Goal: Task Accomplishment & Management: Use online tool/utility

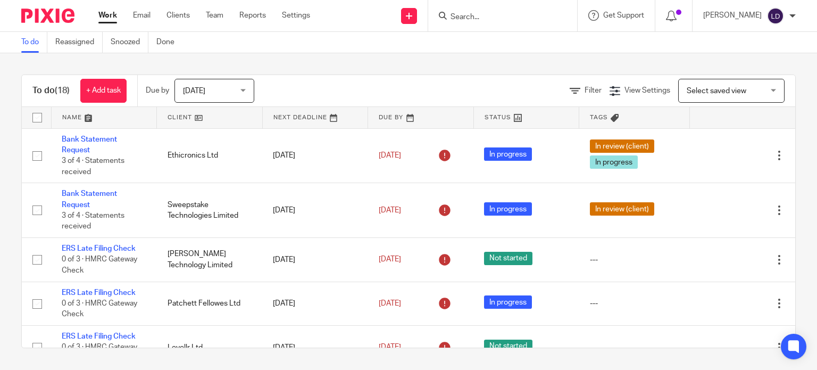
scroll to position [57, 0]
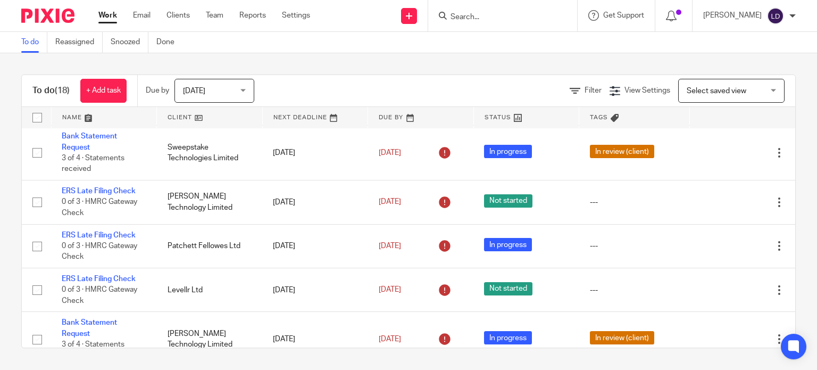
click at [221, 115] on link at bounding box center [209, 117] width 105 height 21
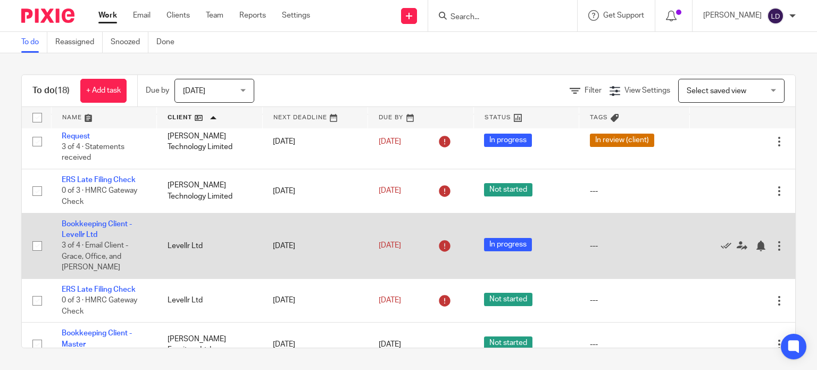
scroll to position [354, 0]
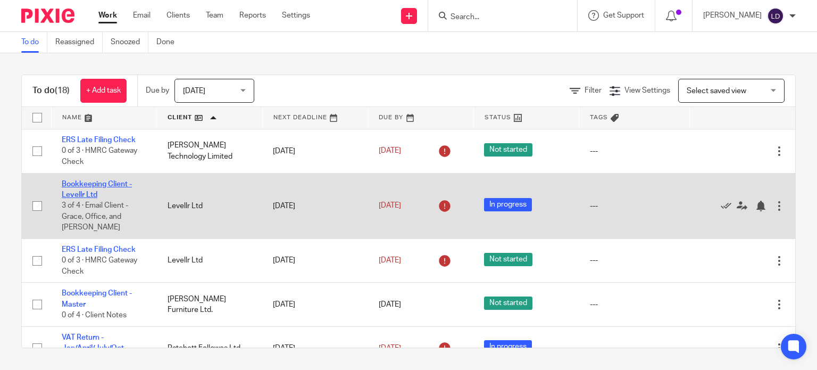
click at [117, 187] on link "Bookkeeping Client - Levellr Ltd" at bounding box center [97, 189] width 70 height 18
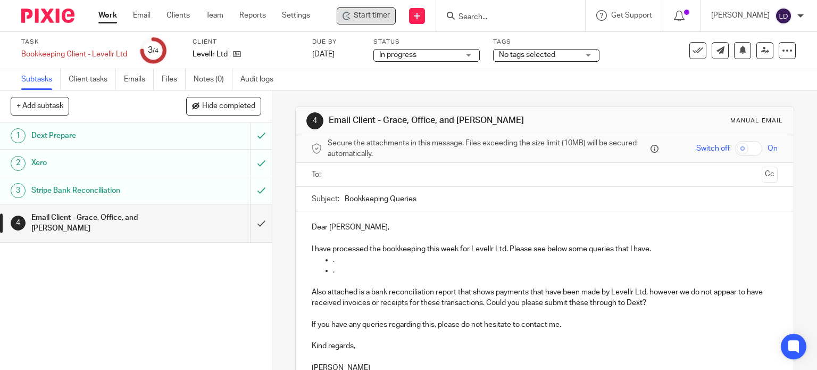
click at [355, 13] on span "Start timer" at bounding box center [372, 15] width 36 height 11
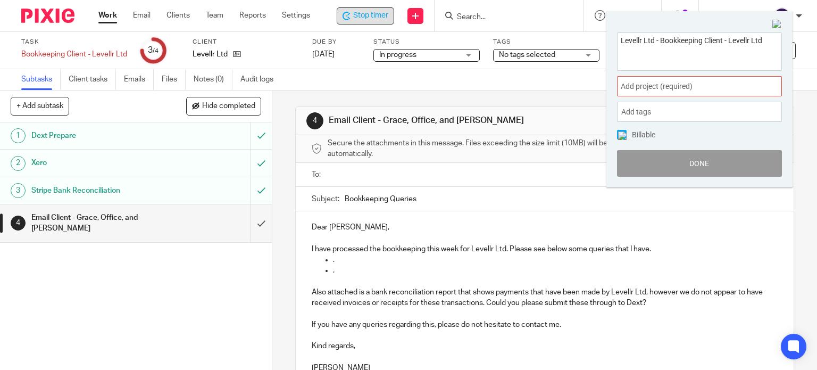
click at [668, 87] on span "Add project (required) :" at bounding box center [688, 86] width 134 height 11
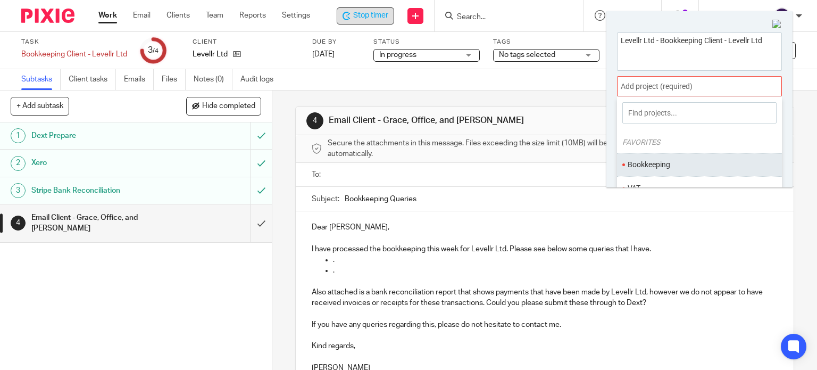
click at [652, 163] on li "Bookkeeping" at bounding box center [697, 164] width 139 height 11
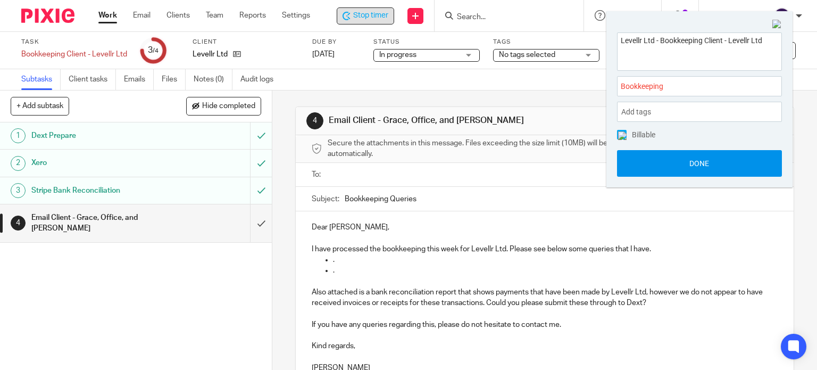
click at [653, 169] on button "Done" at bounding box center [699, 163] width 165 height 27
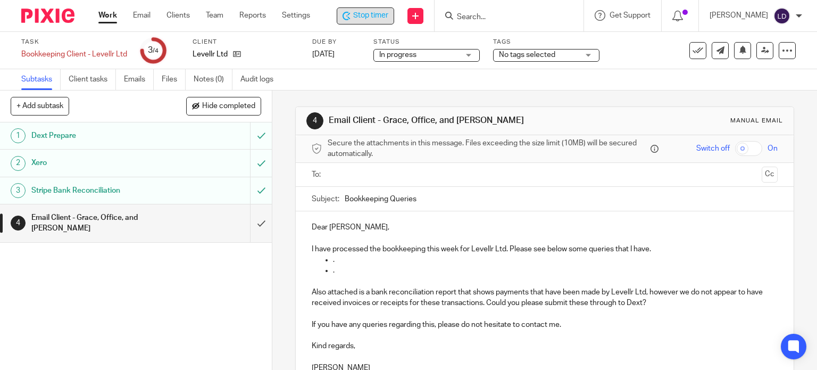
scroll to position [88, 0]
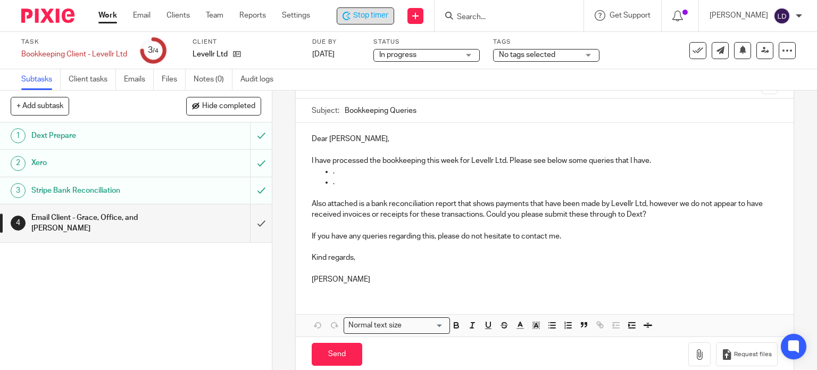
click at [658, 160] on p "I have processed the bookkeeping this week for Levellr Ltd. Please see below so…" at bounding box center [545, 160] width 467 height 11
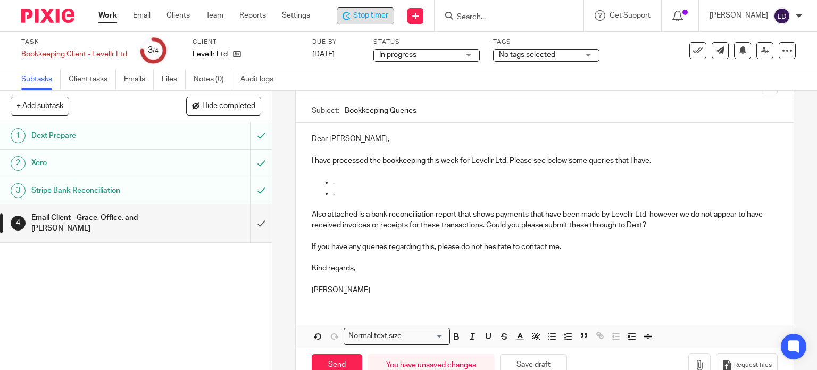
click at [417, 182] on p "." at bounding box center [555, 182] width 445 height 11
drag, startPoint x: 339, startPoint y: 139, endPoint x: 277, endPoint y: 142, distance: 62.3
click at [276, 139] on div "4 Email Client - Grace, Office, and Rahul Manual email Secure the attachments i…" at bounding box center [544, 229] width 545 height 279
click at [355, 178] on p "." at bounding box center [555, 182] width 445 height 11
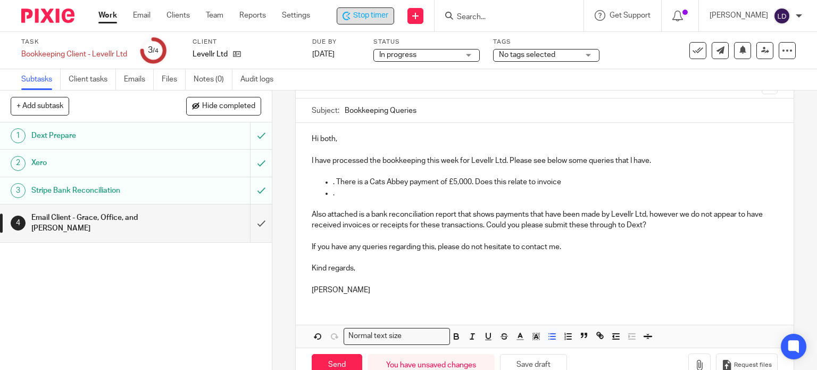
drag, startPoint x: 559, startPoint y: 181, endPoint x: 476, endPoint y: 186, distance: 83.6
click at [476, 186] on p ". There is a Cats Abbey payment of £5,000. Does this relate to invoice" at bounding box center [555, 182] width 445 height 11
click at [578, 181] on p ". There is a Cats Abbey payment of £5,000. Is this a part payment of INV-" at bounding box center [555, 182] width 445 height 11
click at [387, 204] on p at bounding box center [545, 203] width 467 height 11
click at [379, 196] on p "." at bounding box center [555, 193] width 445 height 11
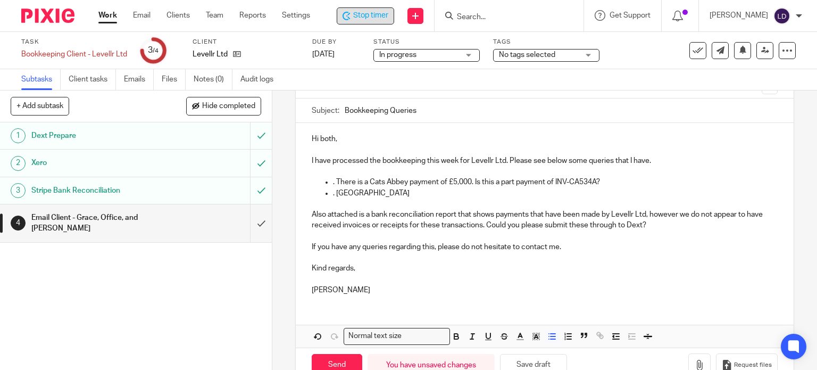
click at [350, 189] on p ". [GEOGRAPHIC_DATA]" at bounding box center [555, 193] width 445 height 11
drag, startPoint x: 364, startPoint y: 193, endPoint x: 334, endPoint y: 193, distance: 29.8
click at [334, 193] on p ". Supplier: Callum [PERSON_NAME]" at bounding box center [555, 193] width 445 height 11
click at [430, 187] on p ". There is a Cats Abbey payment of £5,000. Is this a part payment of INV-CA534A?" at bounding box center [555, 182] width 445 height 11
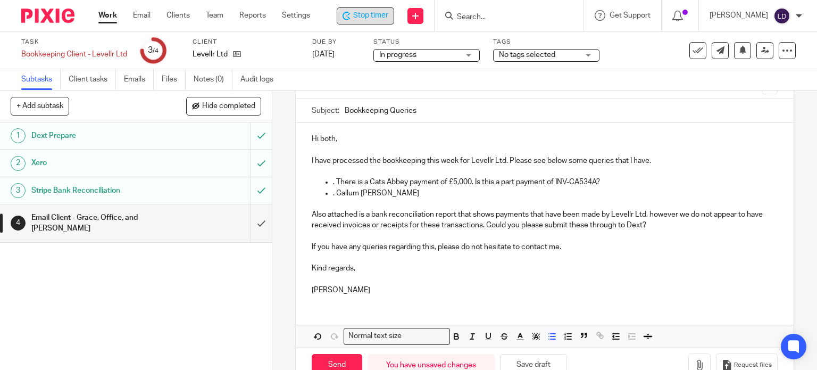
click at [431, 193] on p ". Callum [PERSON_NAME]" at bounding box center [555, 193] width 445 height 11
click at [651, 190] on p ". Callum [PERSON_NAME]' invoice in Dext is for $300, however, the payment in Xe…" at bounding box center [555, 193] width 445 height 11
click at [686, 195] on p ". Callum [PERSON_NAME]' invoice in [GEOGRAPHIC_DATA] is for $300, however, the …" at bounding box center [555, 193] width 445 height 11
click at [690, 183] on p ". There is a Cats Abbey payment of £5,000. Is this a part payment of INV-CA534A?" at bounding box center [555, 182] width 445 height 11
click at [698, 191] on p ". Callum [PERSON_NAME]' invoice in Dext is for $300, however, the payment in Xe…" at bounding box center [555, 193] width 445 height 11
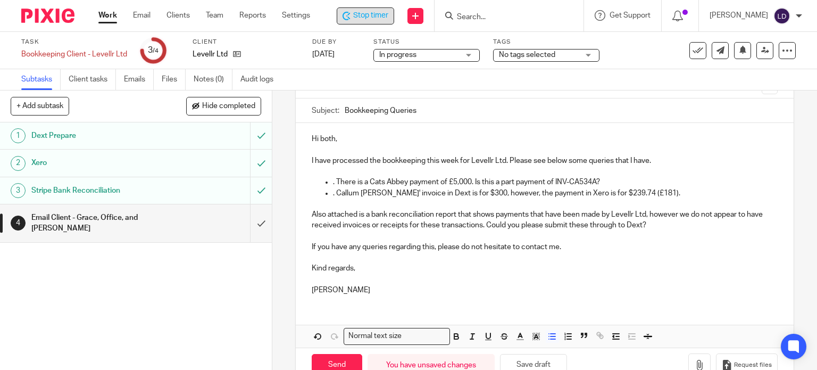
click at [702, 192] on p ". Callum [PERSON_NAME]' invoice in Dext is for $300, however, the payment in Xe…" at bounding box center [555, 193] width 445 height 11
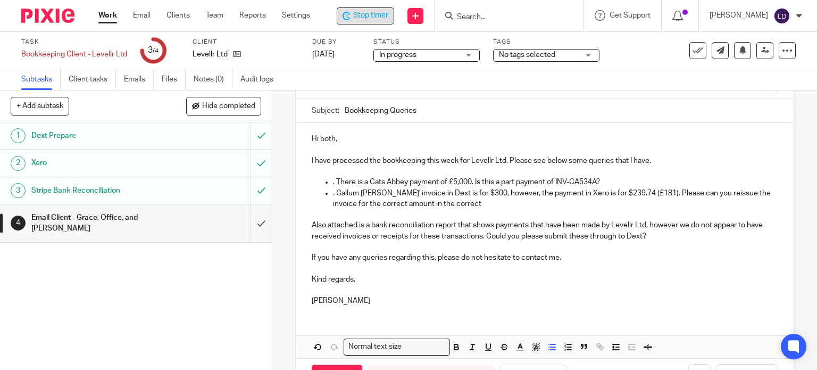
click at [522, 206] on p ". Callum [PERSON_NAME]' invoice in Dext is for $300, however, the payment in Xe…" at bounding box center [555, 199] width 445 height 22
drag, startPoint x: 517, startPoint y: 204, endPoint x: 470, endPoint y: 204, distance: 47.4
click at [470, 204] on p ". Callum [PERSON_NAME]' invoice in Dext is for $300, however, the payment in Xe…" at bounding box center [555, 199] width 445 height 22
click at [687, 195] on p ". Callum [PERSON_NAME]' invoice in Dext is for $300, however, the payment in Xe…" at bounding box center [555, 199] width 445 height 22
click at [632, 201] on p ". Callum [PERSON_NAME]' invoice in Dext is for $300, however, the payment in Xe…" at bounding box center [555, 199] width 445 height 22
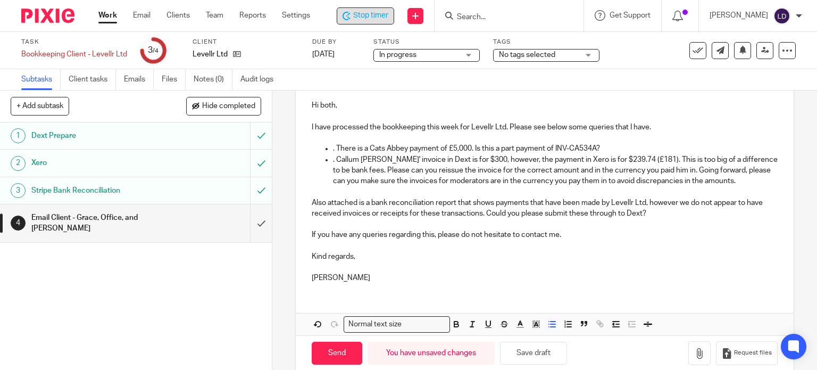
scroll to position [148, 0]
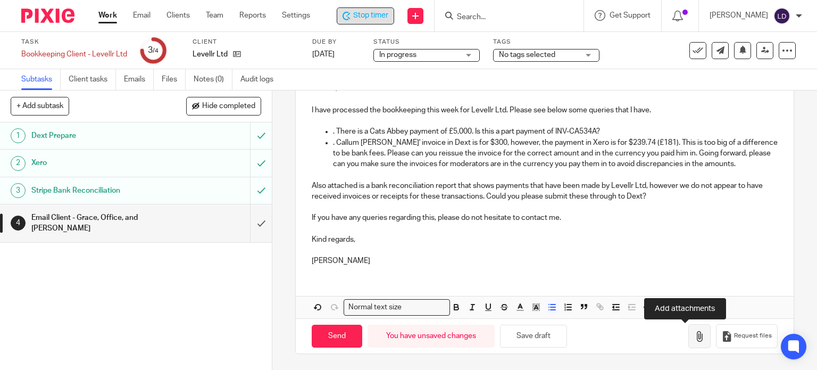
click at [688, 339] on button "button" at bounding box center [699, 336] width 22 height 24
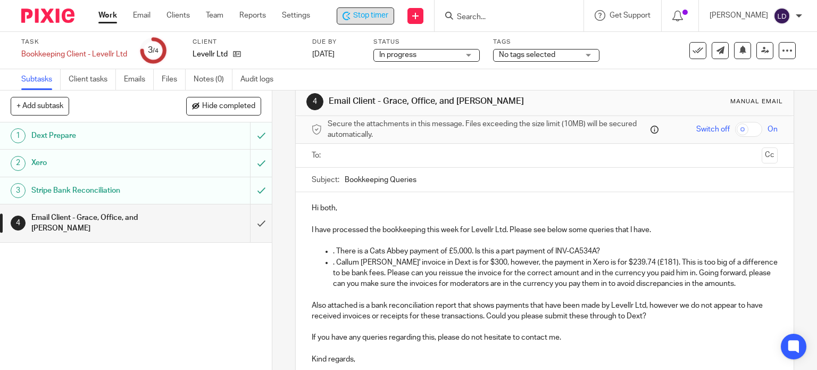
scroll to position [0, 0]
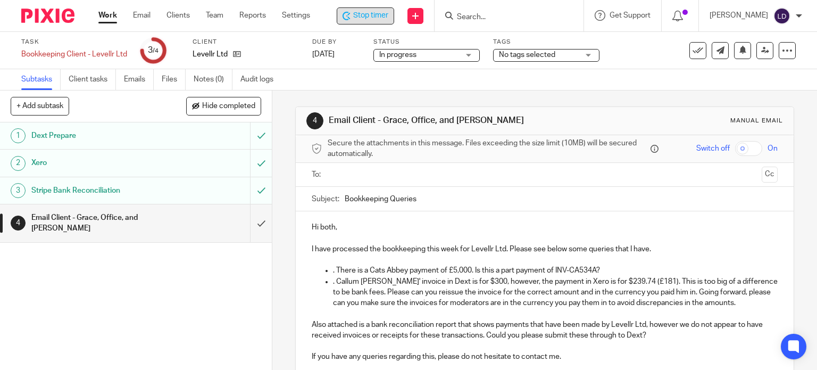
click at [342, 180] on input "text" at bounding box center [544, 175] width 426 height 12
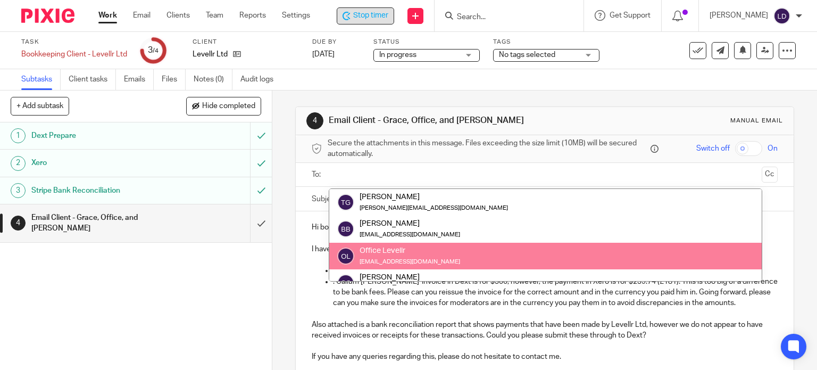
drag, startPoint x: 406, startPoint y: 248, endPoint x: 405, endPoint y: 234, distance: 14.4
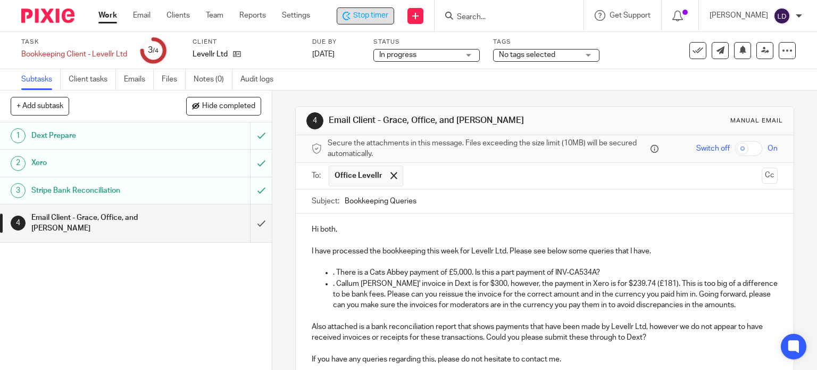
click at [409, 180] on input "text" at bounding box center [583, 175] width 349 height 21
click at [497, 176] on input "text" at bounding box center [627, 175] width 260 height 21
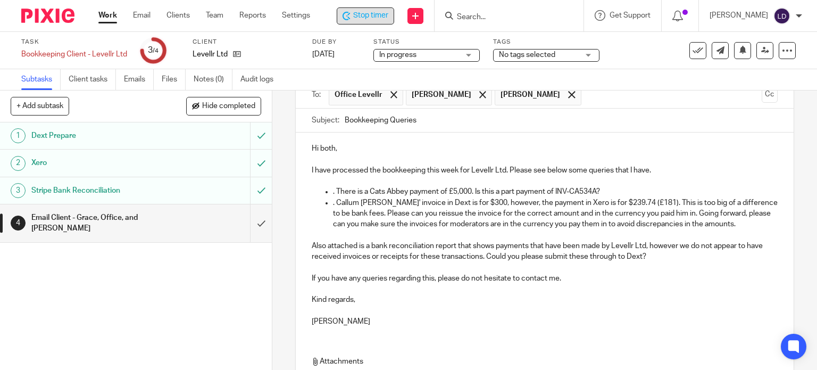
scroll to position [210, 0]
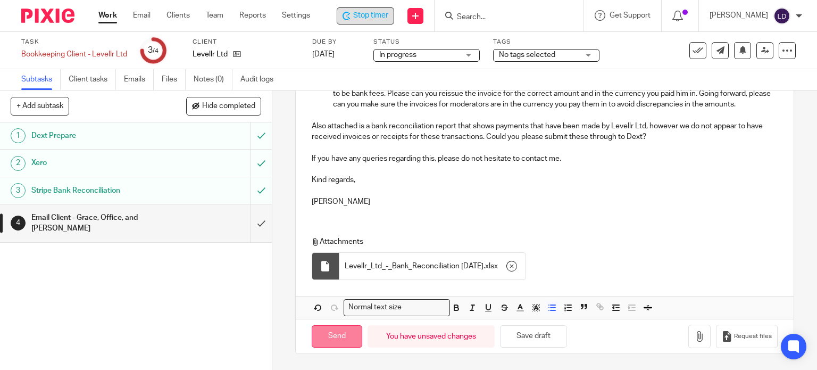
click at [349, 337] on input "Send" at bounding box center [337, 336] width 51 height 23
type input "Sent"
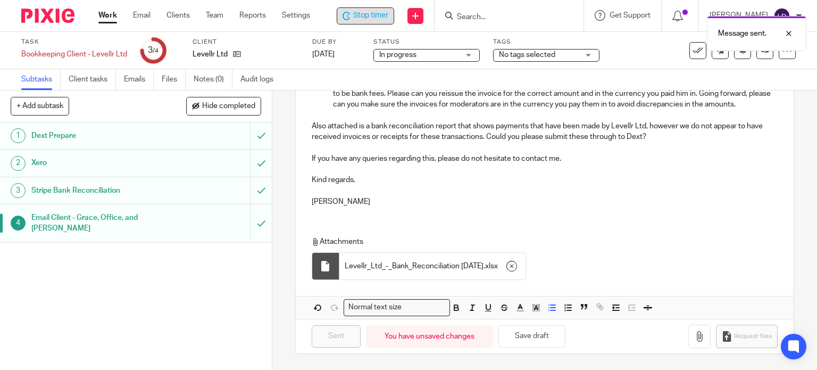
click at [386, 8] on div "Stop timer" at bounding box center [365, 15] width 57 height 17
click at [113, 18] on link "Work" at bounding box center [107, 15] width 19 height 11
